Goal: Information Seeking & Learning: Learn about a topic

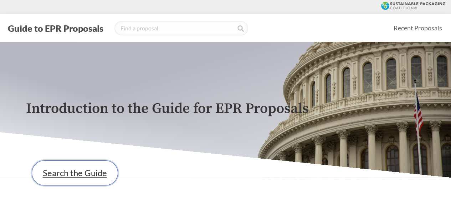
click at [75, 185] on link "Search the Guide" at bounding box center [75, 172] width 86 height 25
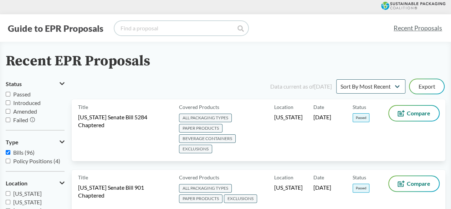
click at [143, 35] on input "search" at bounding box center [181, 28] width 134 height 14
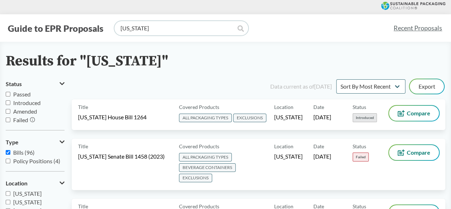
drag, startPoint x: 149, startPoint y: 27, endPoint x: 47, endPoint y: 34, distance: 102.2
click at [51, 34] on div "Guide to EPR Proposals [US_STATE]" at bounding box center [197, 28] width 382 height 14
type input "[US_STATE]"
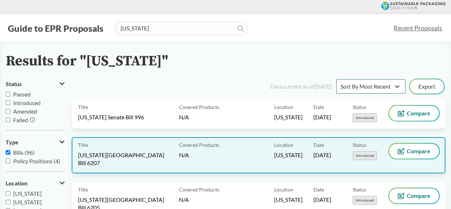
click at [250, 154] on div "Covered Products N/A" at bounding box center [225, 154] width 98 height 23
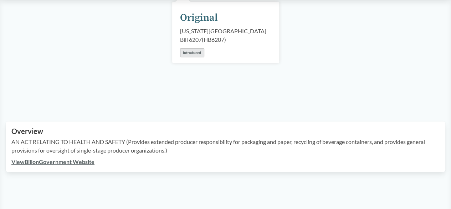
scroll to position [144, 0]
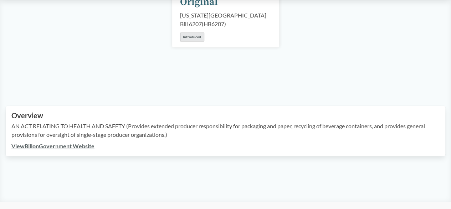
click at [80, 142] on link "View Bill on Government Website" at bounding box center [52, 145] width 83 height 7
click at [68, 142] on link "View Bill on Government Website" at bounding box center [52, 145] width 83 height 7
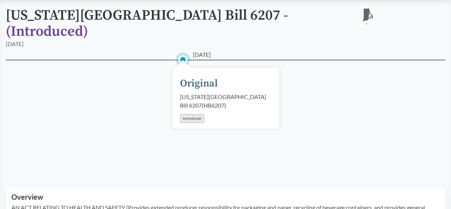
scroll to position [1, 0]
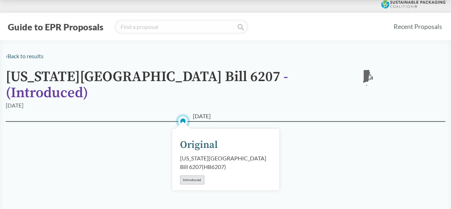
click at [161, 17] on div "Guide to EPR Proposals Recent Proposals" at bounding box center [225, 26] width 451 height 27
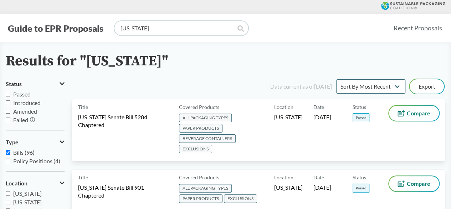
drag, startPoint x: 167, startPoint y: 27, endPoint x: 55, endPoint y: 20, distance: 112.2
click at [56, 20] on div "Guide to EPR Proposals [US_STATE] Recent Proposals" at bounding box center [225, 27] width 451 height 27
type input "[US_STATE]"
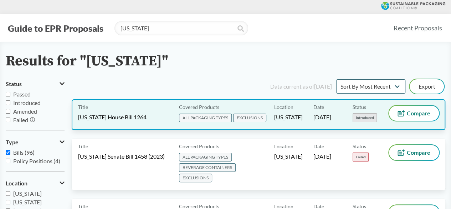
click at [125, 119] on span "[US_STATE] House Bill 1264" at bounding box center [112, 117] width 68 height 8
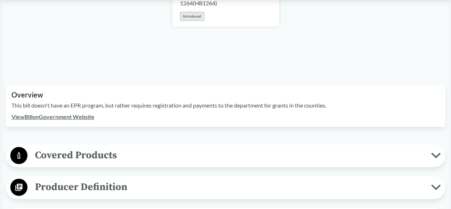
scroll to position [214, 0]
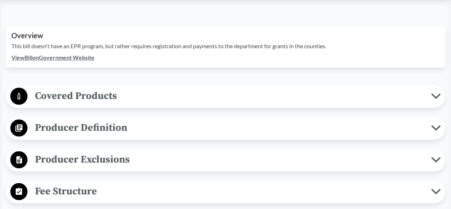
click at [177, 88] on span "Covered Products" at bounding box center [229, 96] width 404 height 16
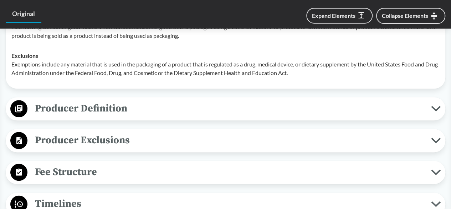
scroll to position [464, 0]
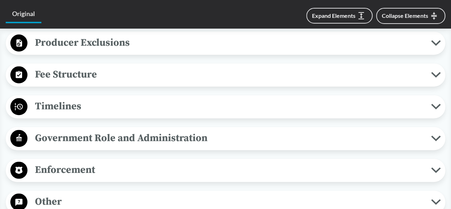
click at [163, 98] on span "Timelines" at bounding box center [229, 106] width 404 height 16
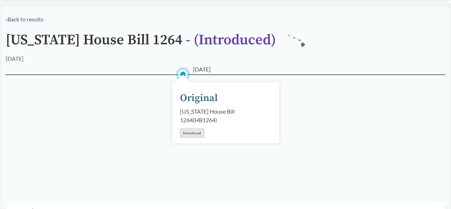
scroll to position [71, 0]
